Goal: Information Seeking & Learning: Learn about a topic

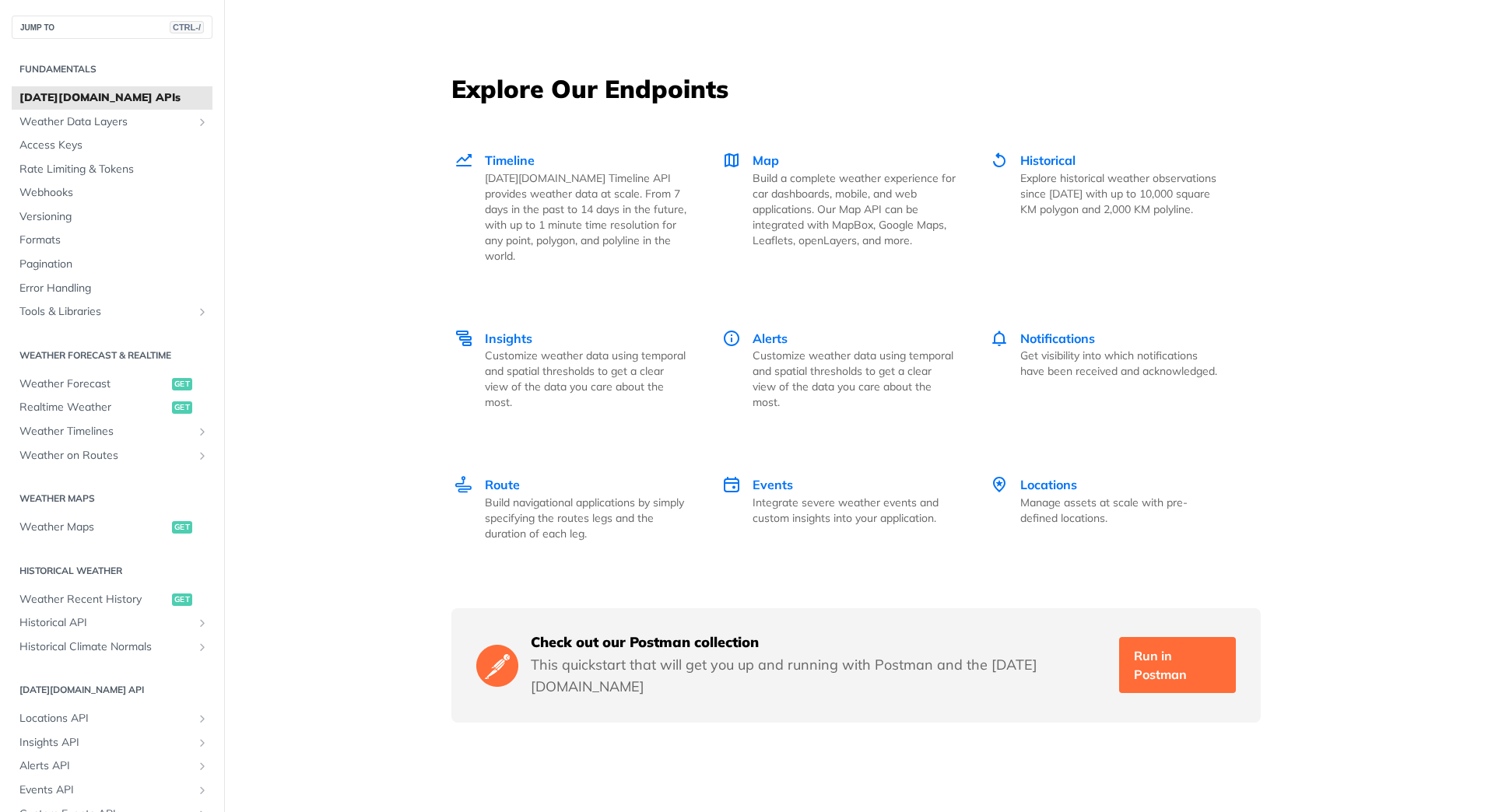
scroll to position [2099, 0]
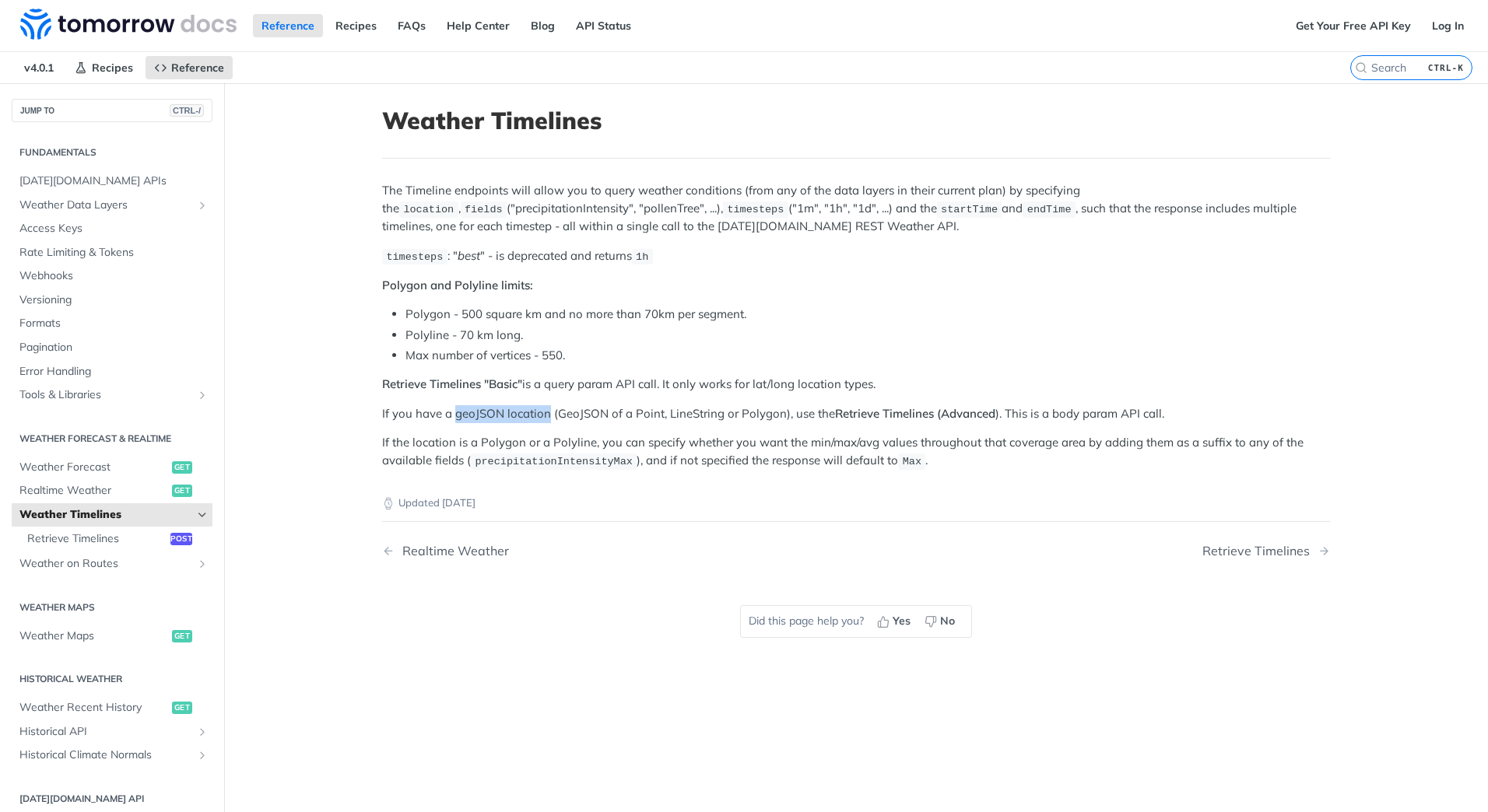
drag, startPoint x: 449, startPoint y: 413, endPoint x: 540, endPoint y: 411, distance: 91.0
click at [540, 411] on p "If you have a geoJSON location (GeoJSON of a Point, LineString or Polygon), use…" at bounding box center [855, 414] width 948 height 18
copy p "geoJSON location"
